Goal: Information Seeking & Learning: Check status

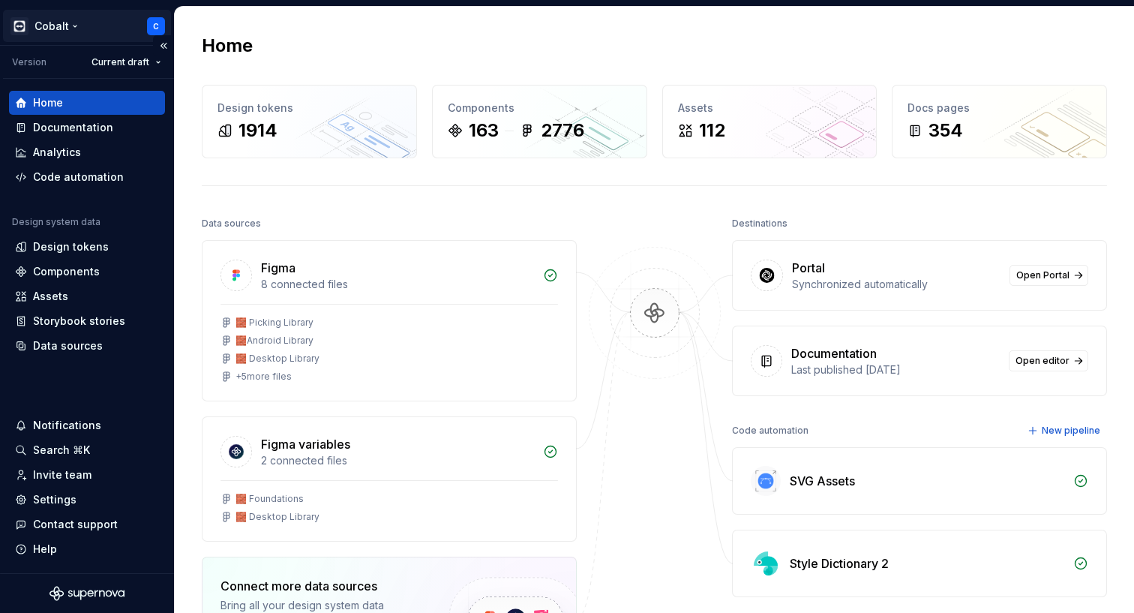
click at [75, 25] on html "Cobalt C Version Current draft Home Documentation Analytics Code automation Des…" at bounding box center [567, 306] width 1134 height 613
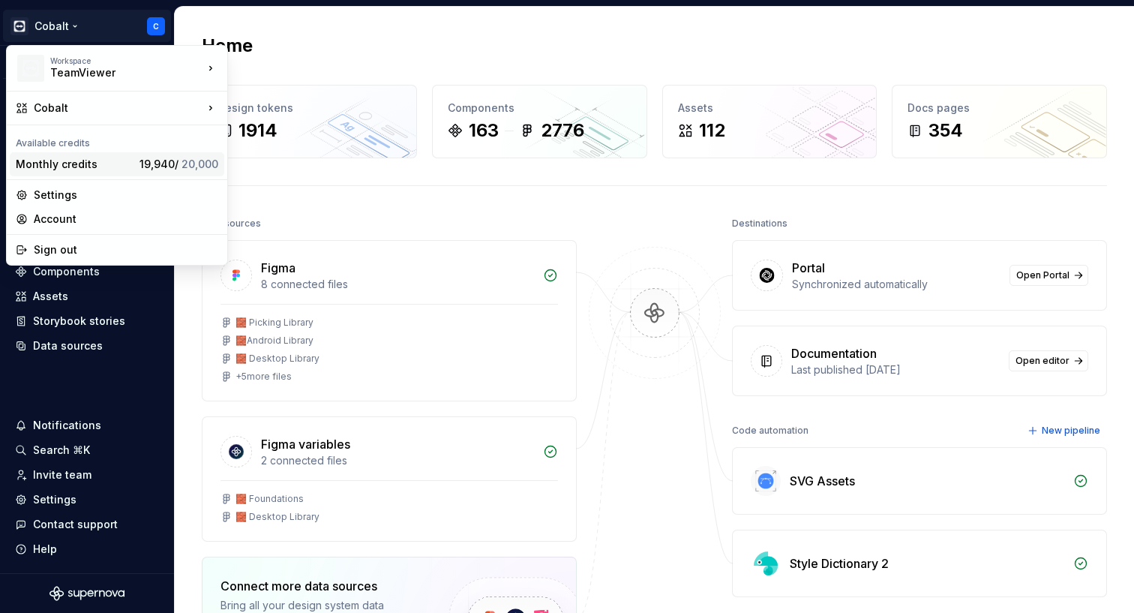
click at [74, 161] on div "Monthly credits" at bounding box center [75, 164] width 118 height 15
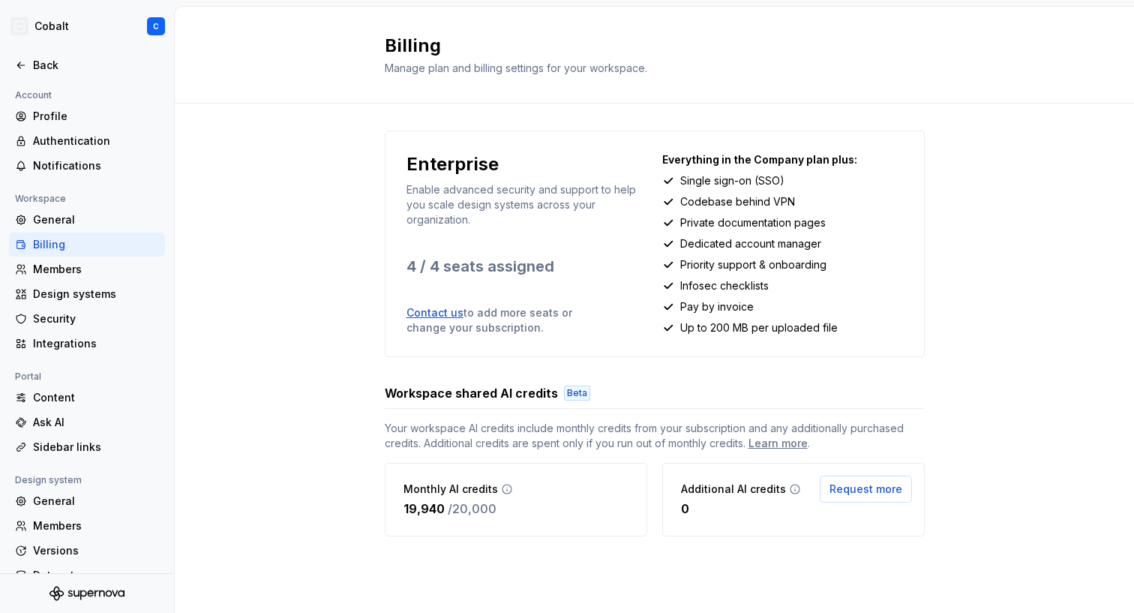
click at [496, 488] on div "Monthly AI credits" at bounding box center [457, 488] width 109 height 15
click at [503, 488] on icon at bounding box center [507, 489] width 12 height 12
click at [505, 491] on icon at bounding box center [507, 489] width 12 height 12
click at [760, 285] on p "Infosec checklists" at bounding box center [724, 285] width 88 height 15
